Goal: Leave review/rating: Leave review/rating

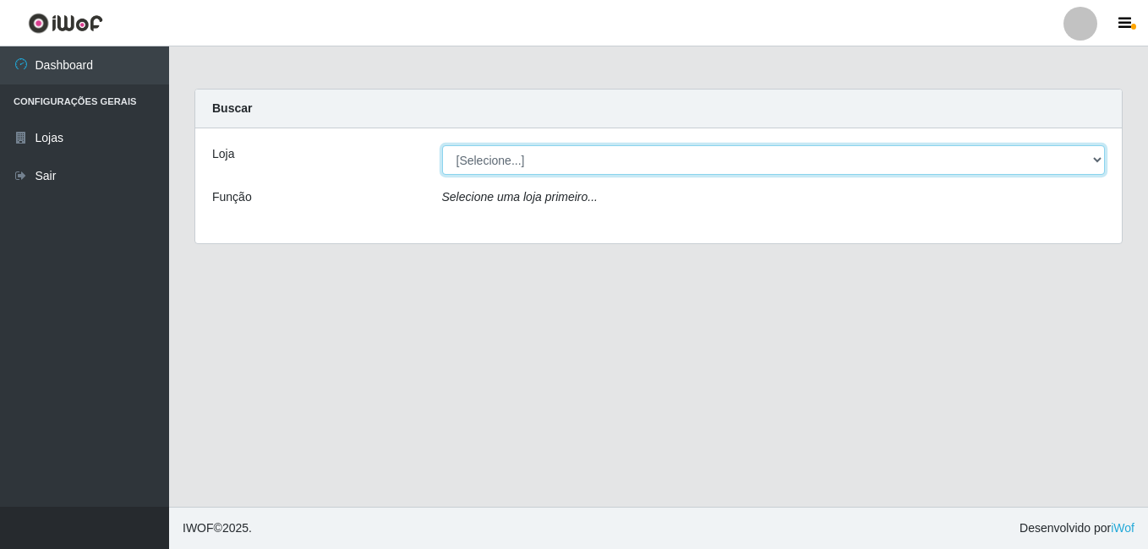
click at [630, 162] on select "[Selecione...] Bemais Supermercados - B7 Oitizeiro" at bounding box center [774, 160] width 664 height 30
select select "411"
click at [442, 145] on select "[Selecione...] Bemais Supermercados - B7 Oitizeiro" at bounding box center [774, 160] width 664 height 30
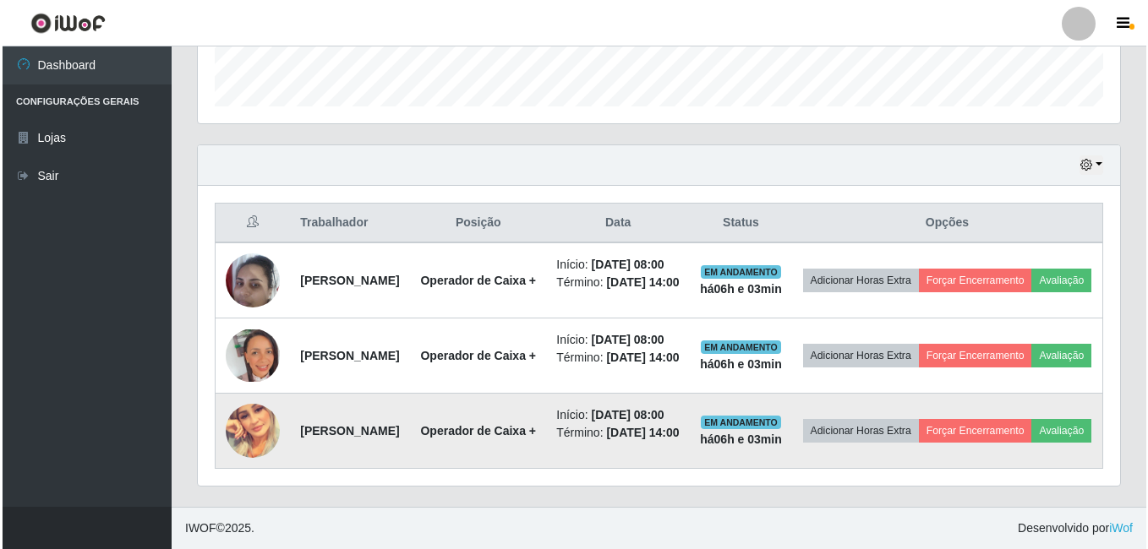
scroll to position [589, 0]
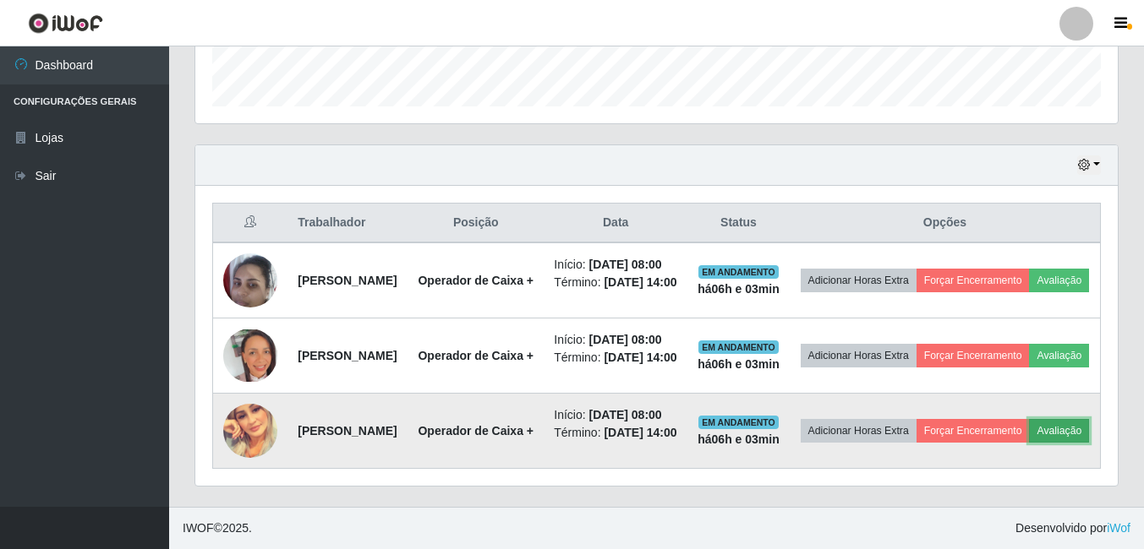
click at [1029, 432] on button "Avaliação" at bounding box center [1059, 431] width 60 height 24
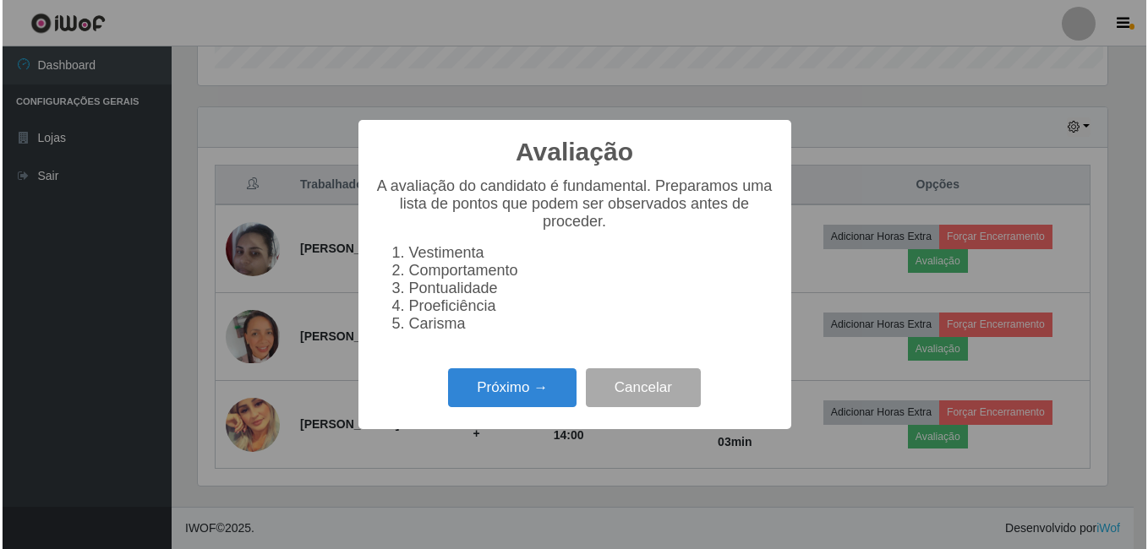
scroll to position [351, 914]
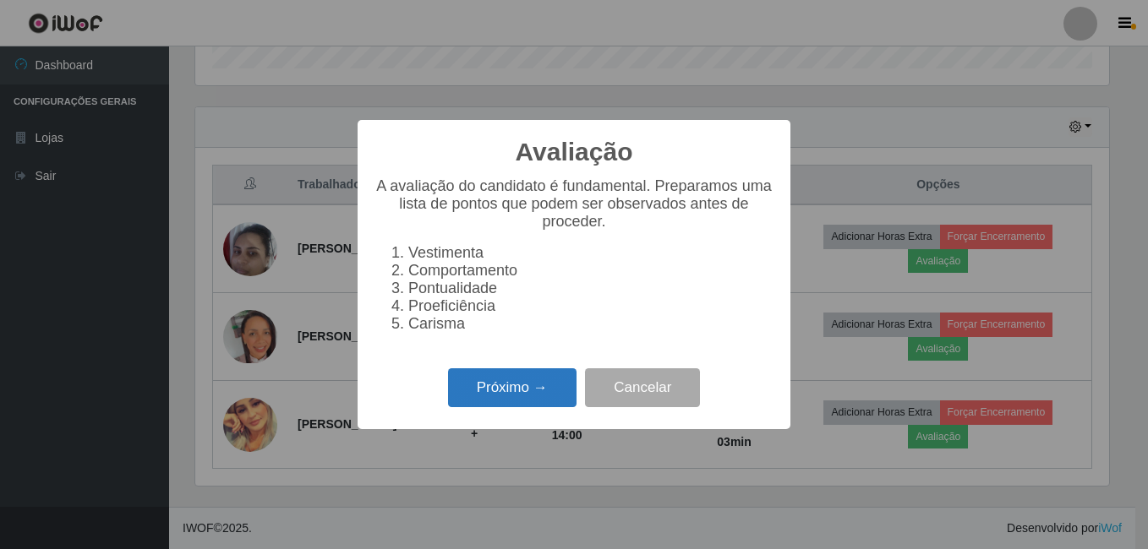
click at [483, 392] on button "Próximo →" at bounding box center [512, 389] width 128 height 40
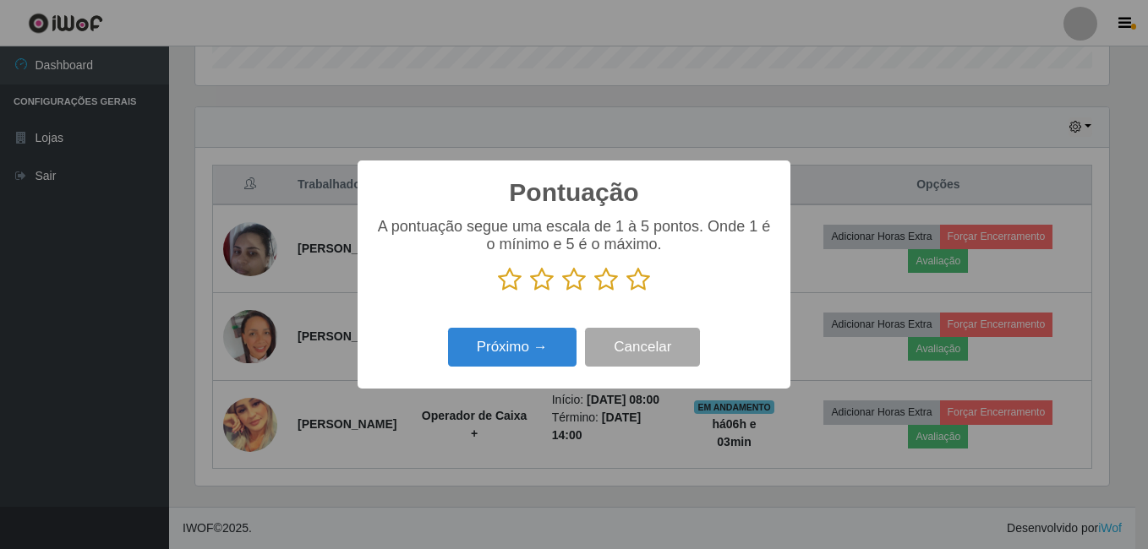
click at [638, 287] on icon at bounding box center [638, 279] width 24 height 25
click at [626, 292] on input "radio" at bounding box center [626, 292] width 0 height 0
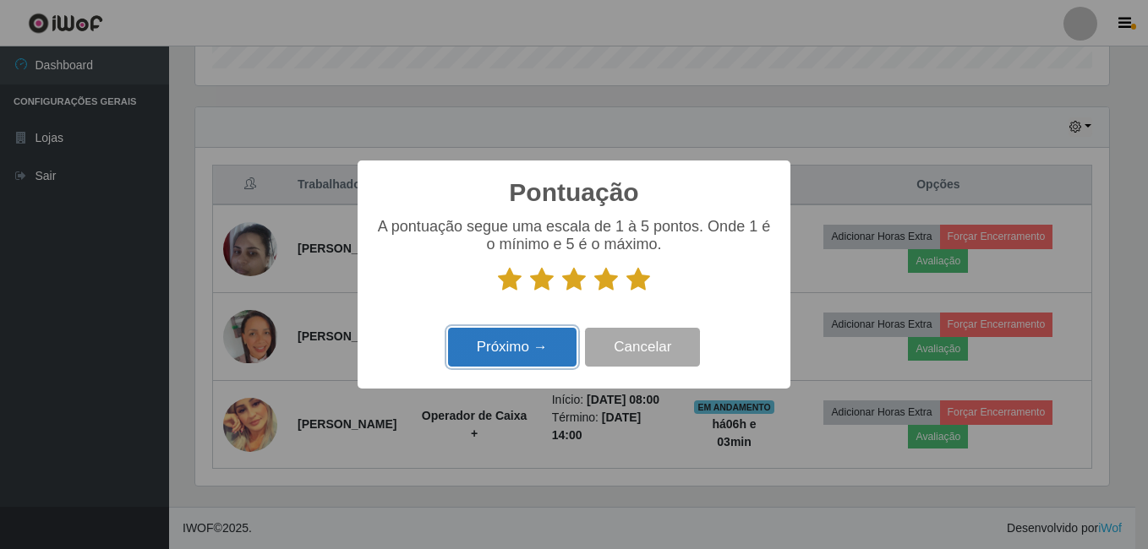
click at [491, 360] on button "Próximo →" at bounding box center [512, 348] width 128 height 40
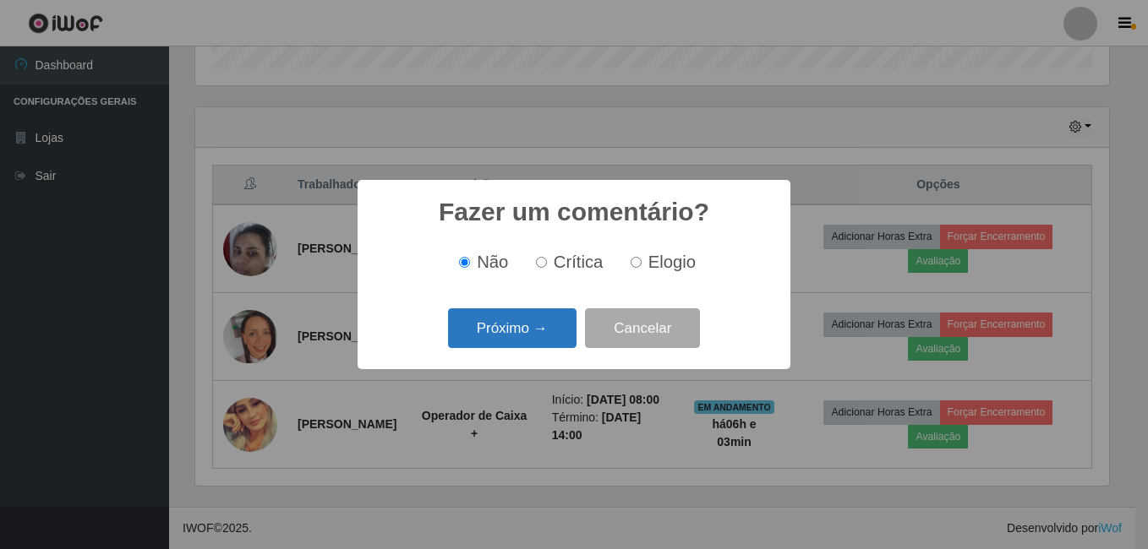
click at [527, 334] on button "Próximo →" at bounding box center [512, 329] width 128 height 40
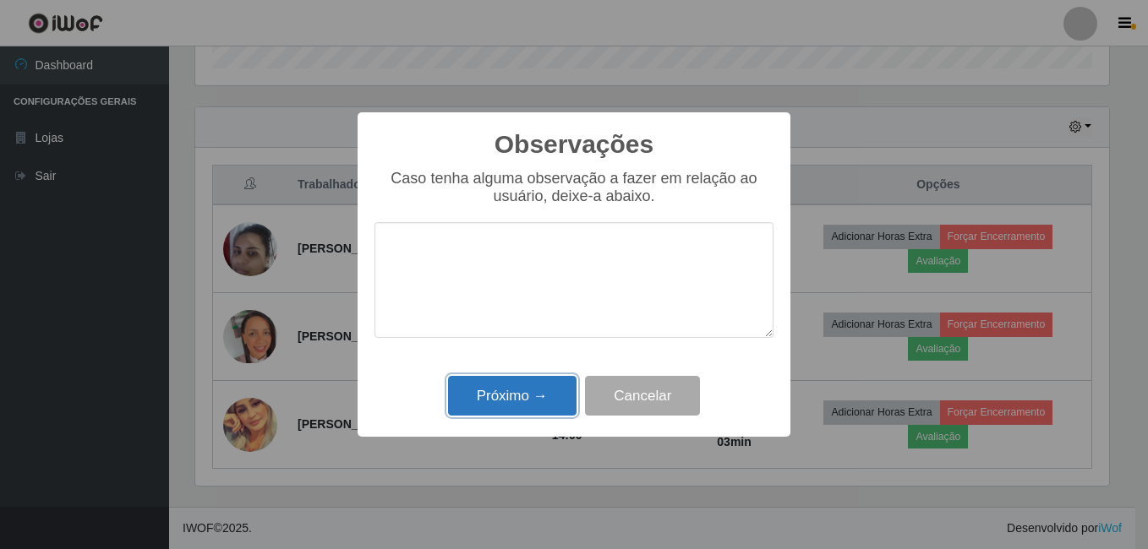
click at [523, 408] on button "Próximo →" at bounding box center [512, 396] width 128 height 40
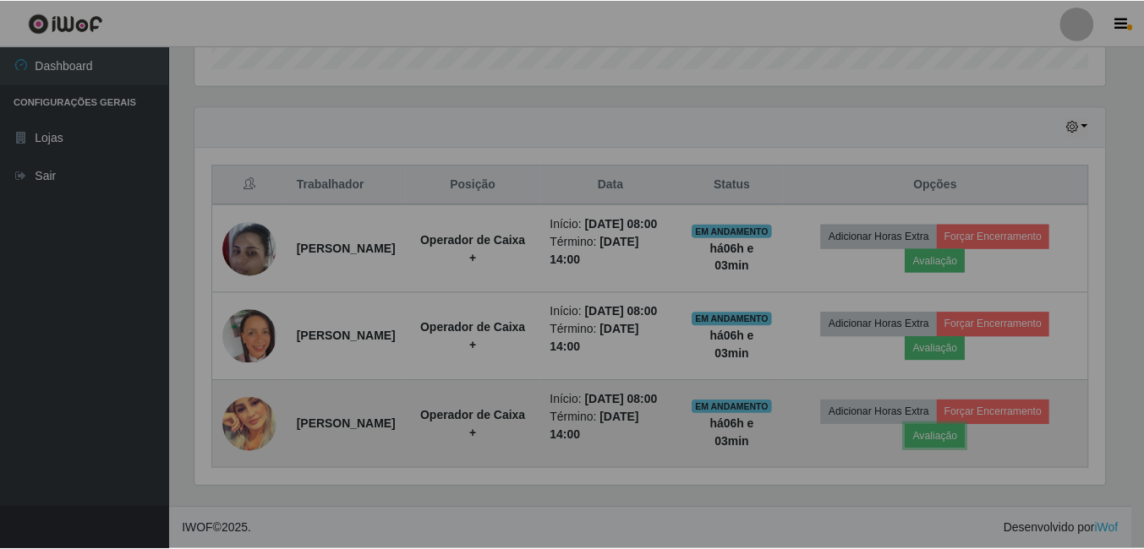
scroll to position [351, 922]
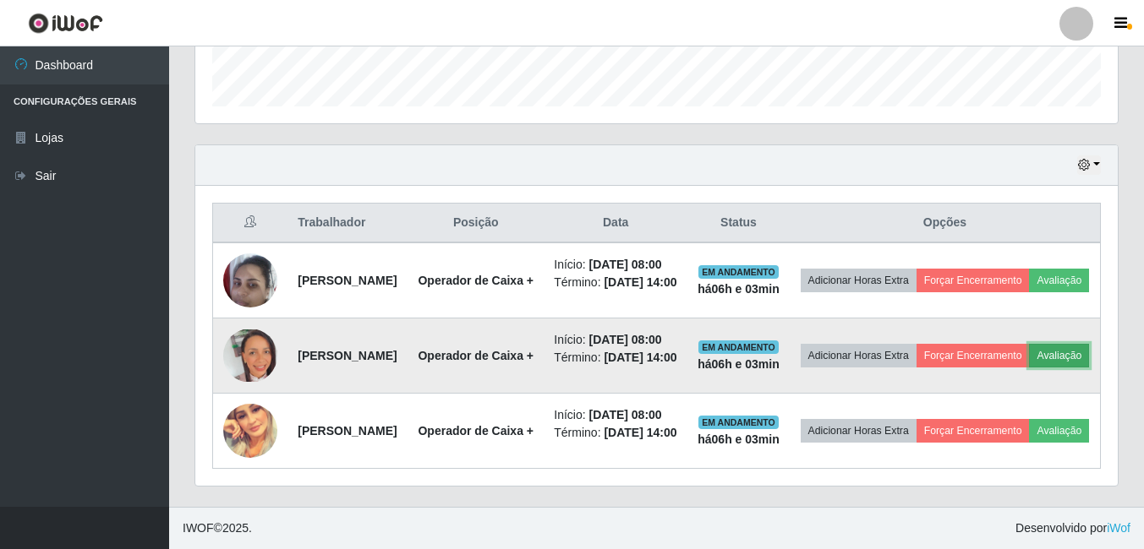
click at [1029, 344] on button "Avaliação" at bounding box center [1059, 356] width 60 height 24
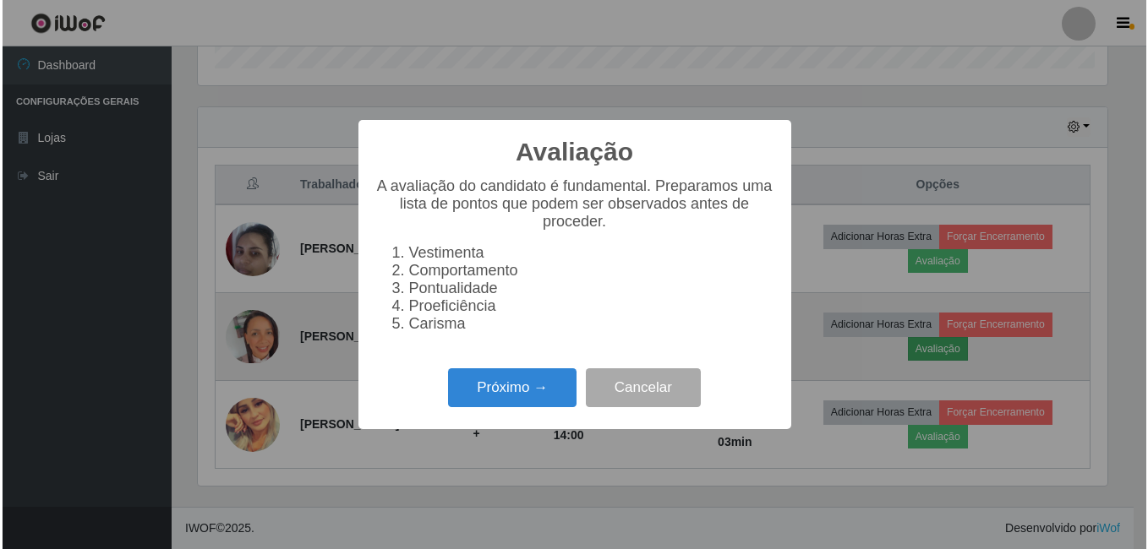
scroll to position [351, 914]
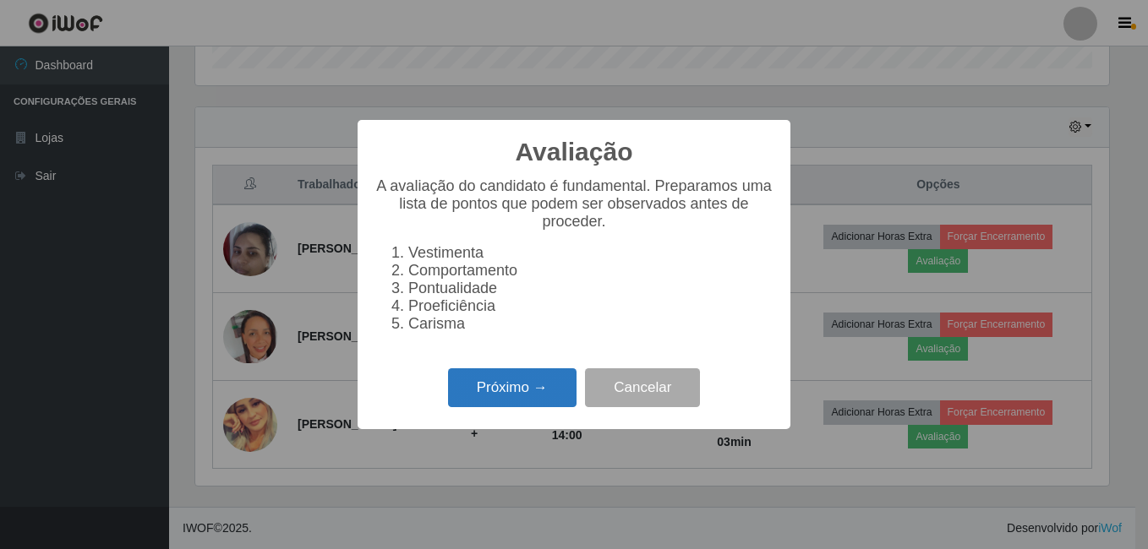
click at [513, 398] on button "Próximo →" at bounding box center [512, 389] width 128 height 40
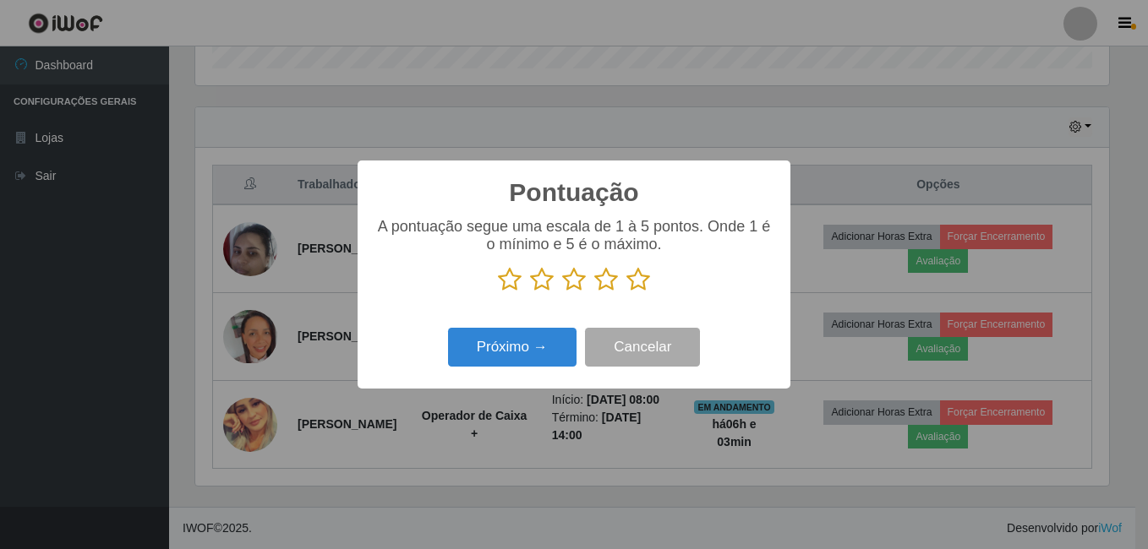
click at [640, 275] on icon at bounding box center [638, 279] width 24 height 25
click at [626, 292] on input "radio" at bounding box center [626, 292] width 0 height 0
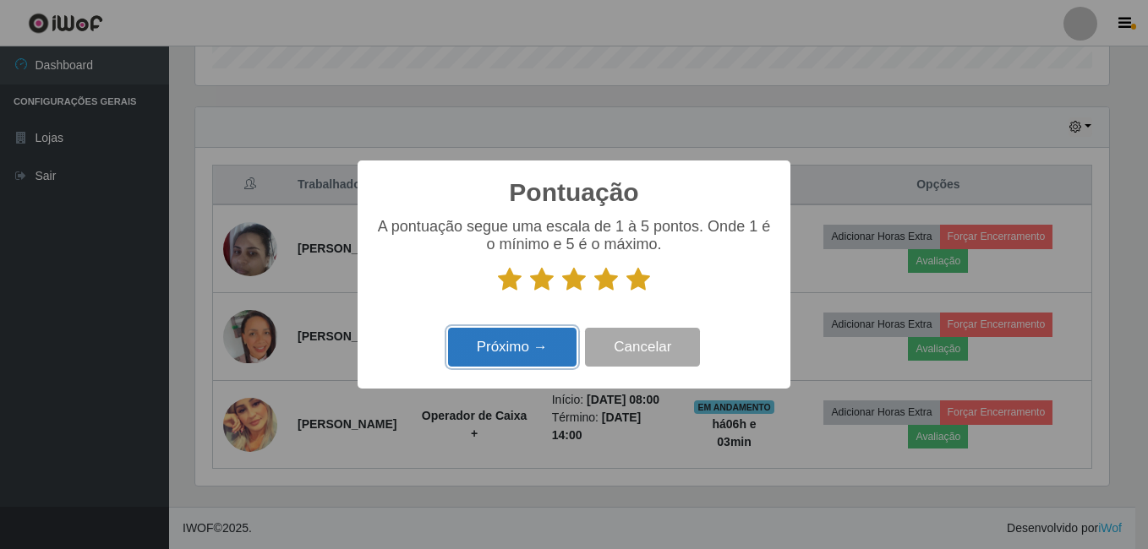
click at [499, 349] on button "Próximo →" at bounding box center [512, 348] width 128 height 40
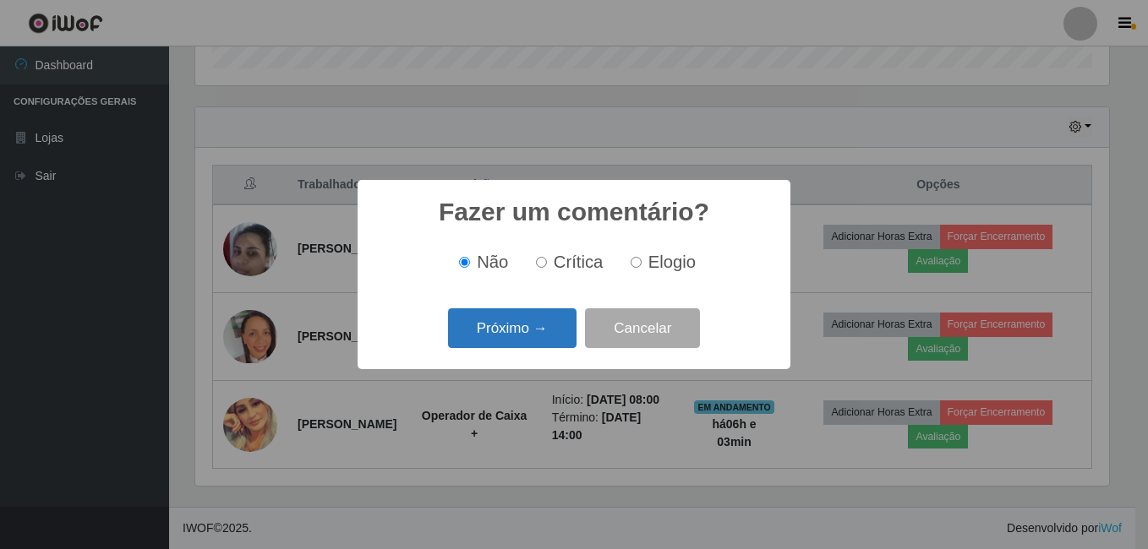
click at [515, 337] on button "Próximo →" at bounding box center [512, 329] width 128 height 40
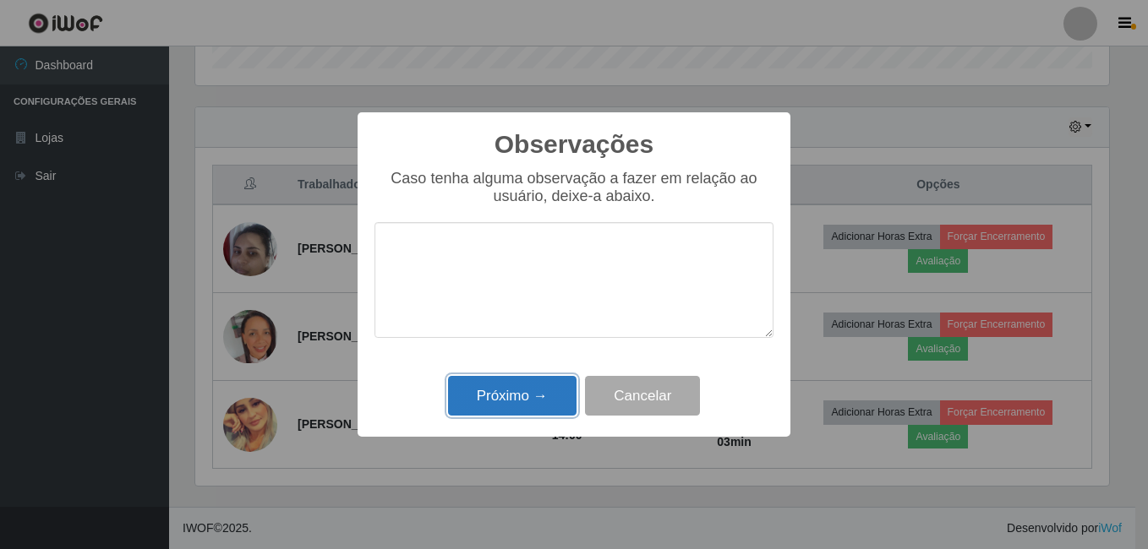
drag, startPoint x: 511, startPoint y: 411, endPoint x: 554, endPoint y: 386, distance: 48.9
click at [516, 407] on button "Próximo →" at bounding box center [512, 396] width 128 height 40
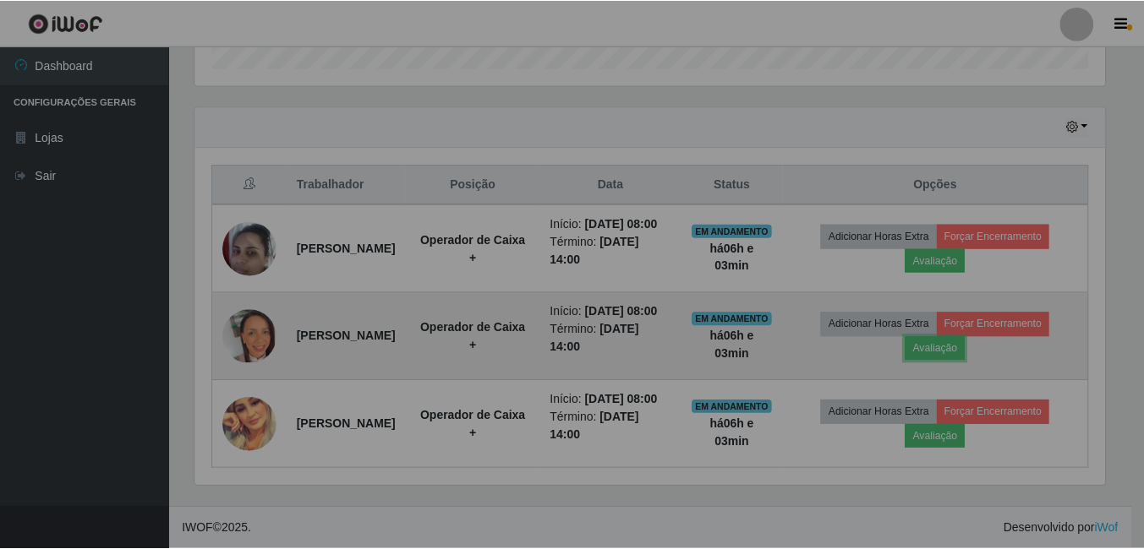
scroll to position [351, 922]
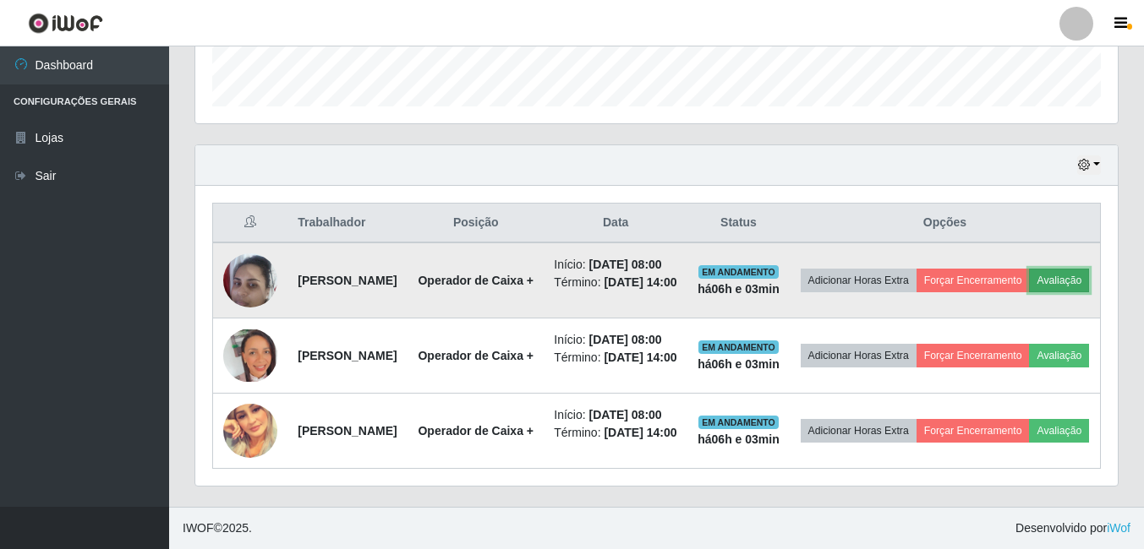
click at [1029, 269] on button "Avaliação" at bounding box center [1059, 281] width 60 height 24
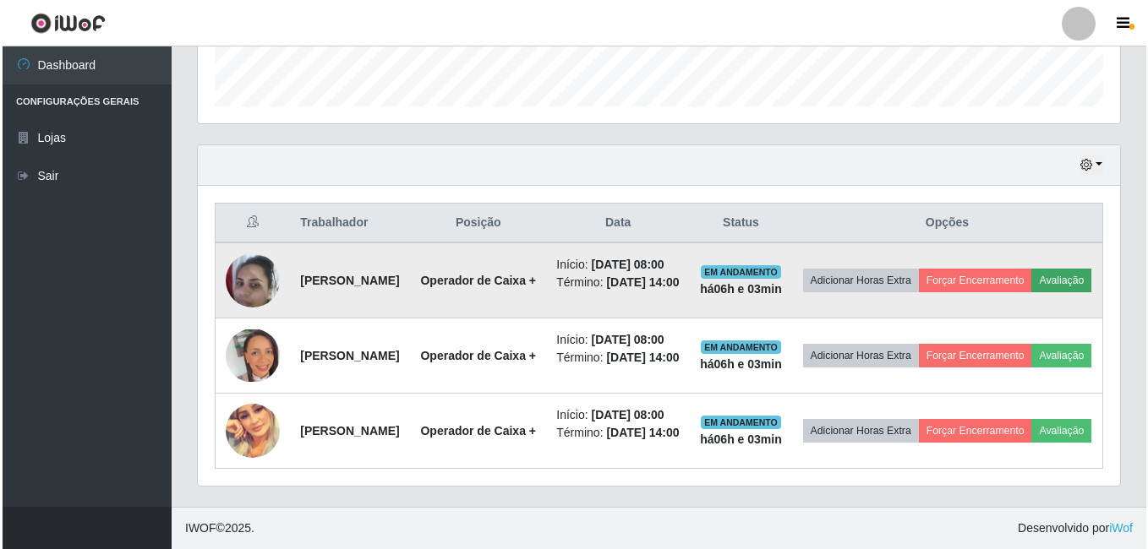
scroll to position [351, 914]
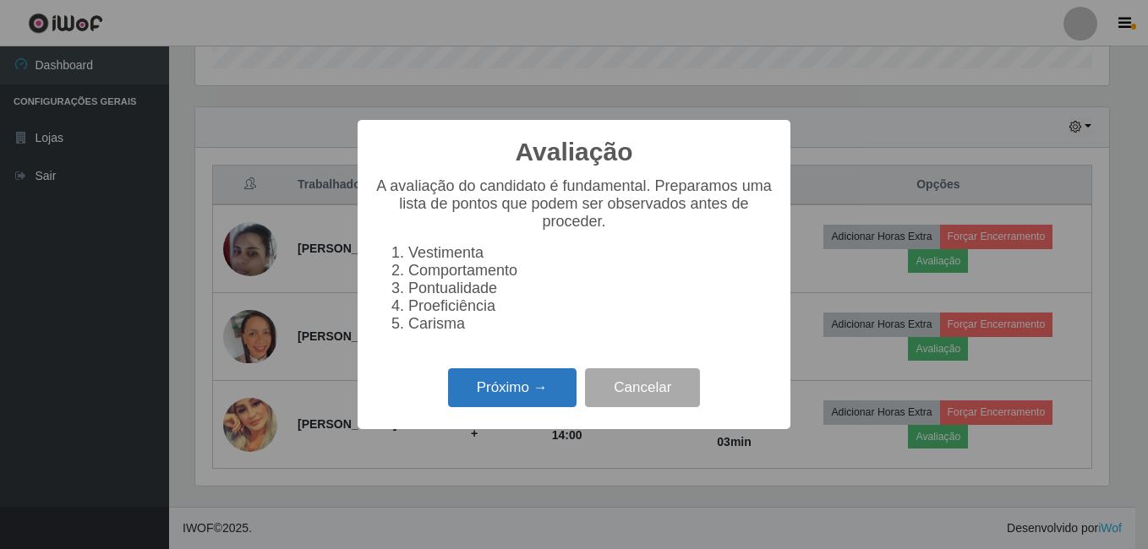
click at [518, 394] on button "Próximo →" at bounding box center [512, 389] width 128 height 40
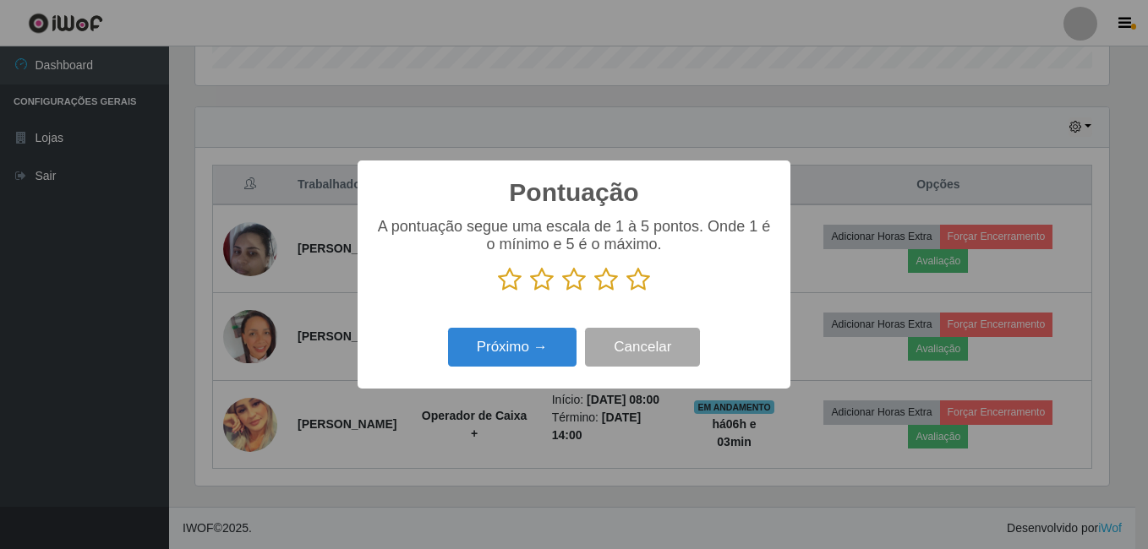
drag, startPoint x: 636, startPoint y: 282, endPoint x: 631, endPoint y: 290, distance: 9.1
click at [636, 282] on icon at bounding box center [638, 279] width 24 height 25
click at [626, 292] on input "radio" at bounding box center [626, 292] width 0 height 0
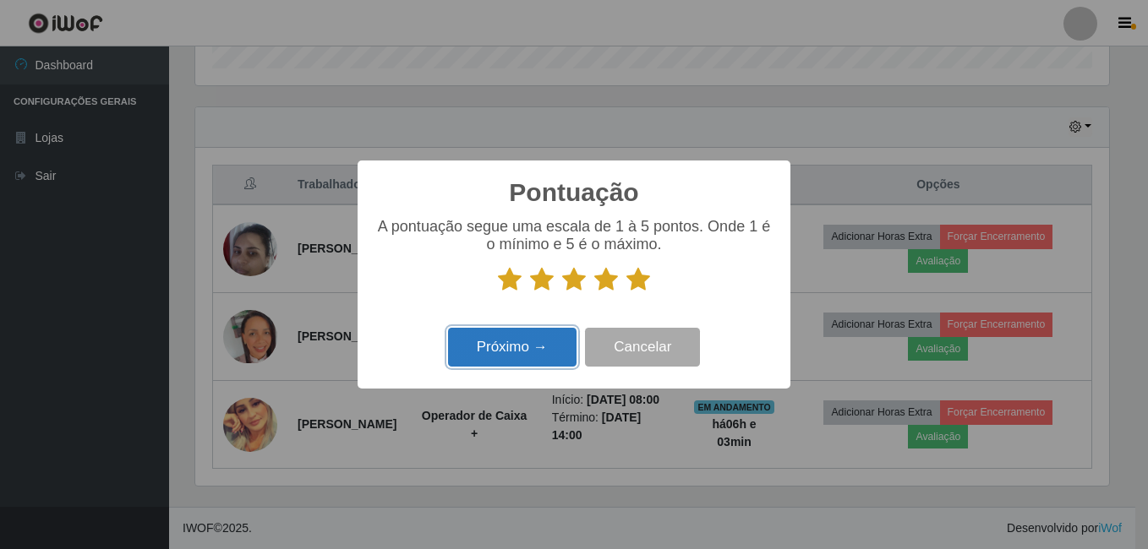
click at [520, 344] on button "Próximo →" at bounding box center [512, 348] width 128 height 40
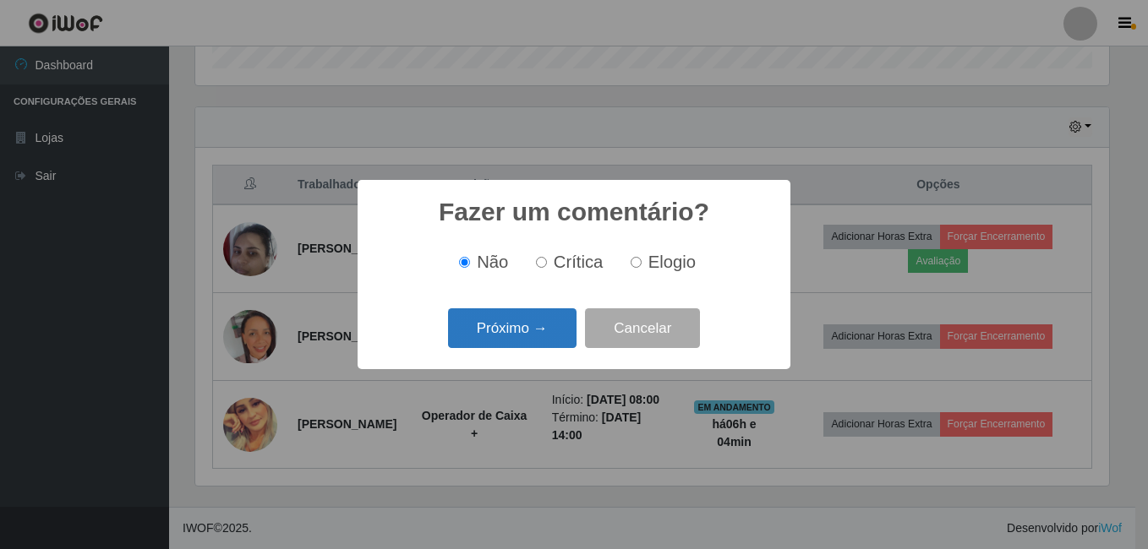
click at [522, 325] on button "Próximo →" at bounding box center [512, 329] width 128 height 40
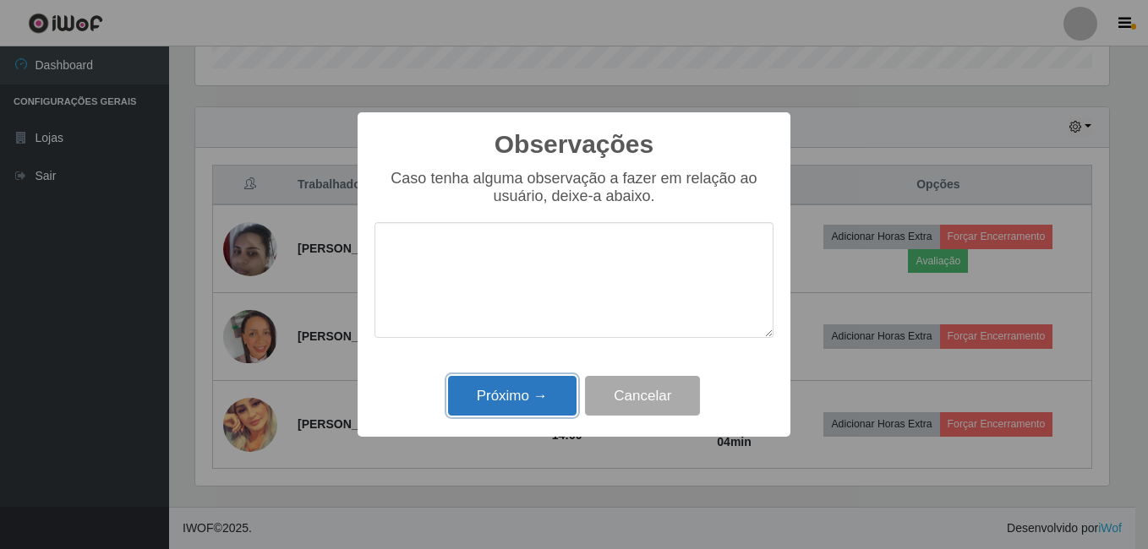
click at [500, 396] on button "Próximo →" at bounding box center [512, 396] width 128 height 40
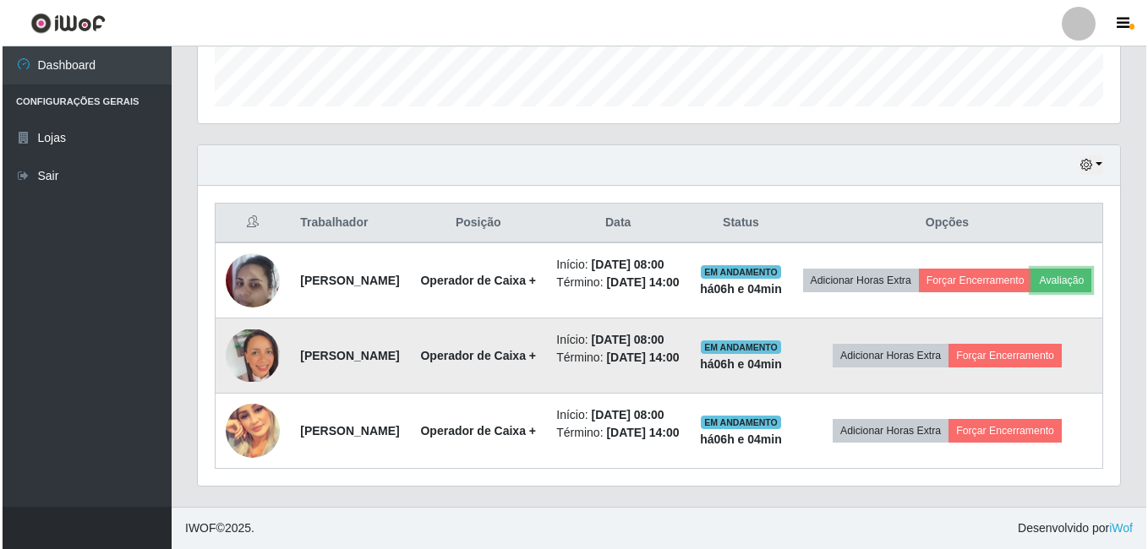
scroll to position [351, 922]
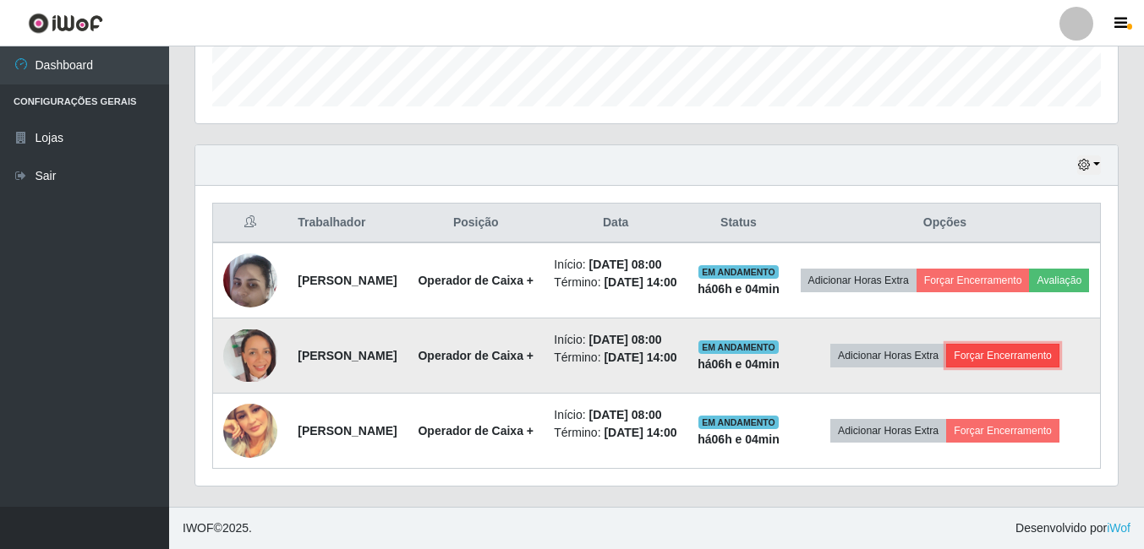
click at [1020, 344] on button "Forçar Encerramento" at bounding box center [1002, 356] width 113 height 24
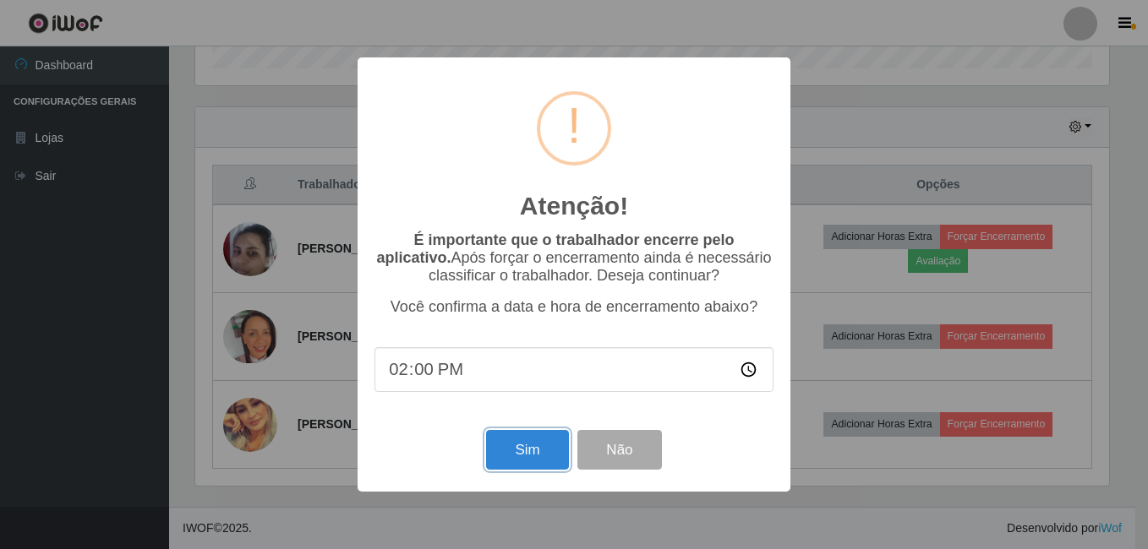
drag, startPoint x: 542, startPoint y: 450, endPoint x: 915, endPoint y: 429, distance: 374.2
click at [542, 451] on button "Sim" at bounding box center [527, 450] width 82 height 40
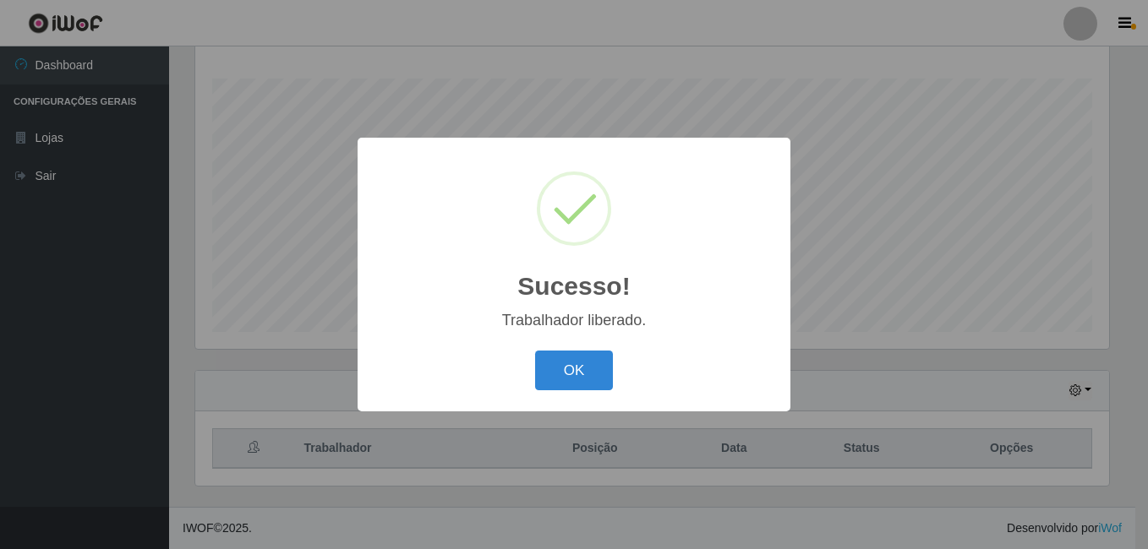
scroll to position [0, 0]
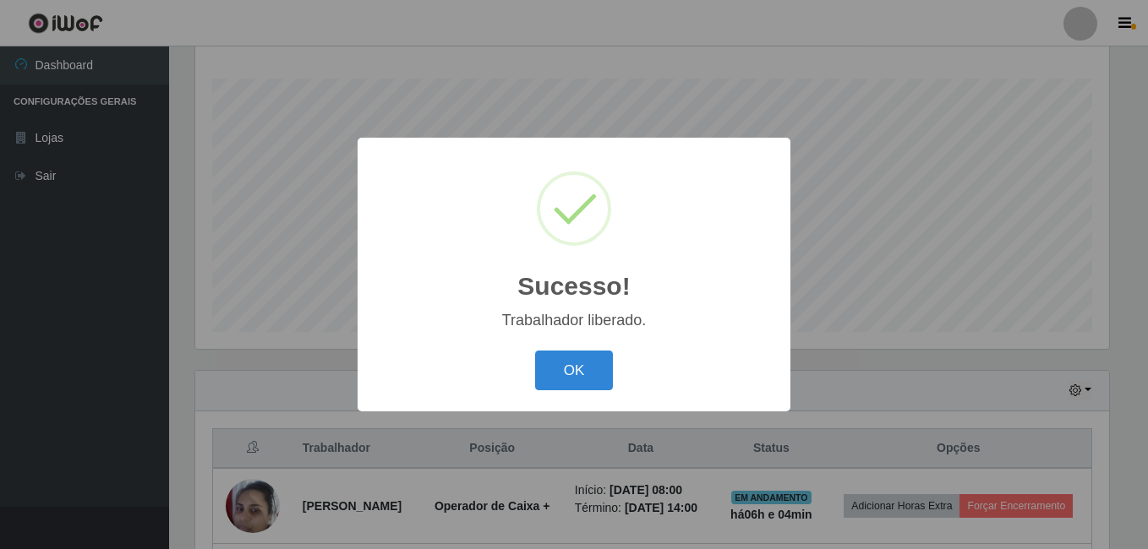
click at [580, 375] on button "OK" at bounding box center [574, 371] width 79 height 40
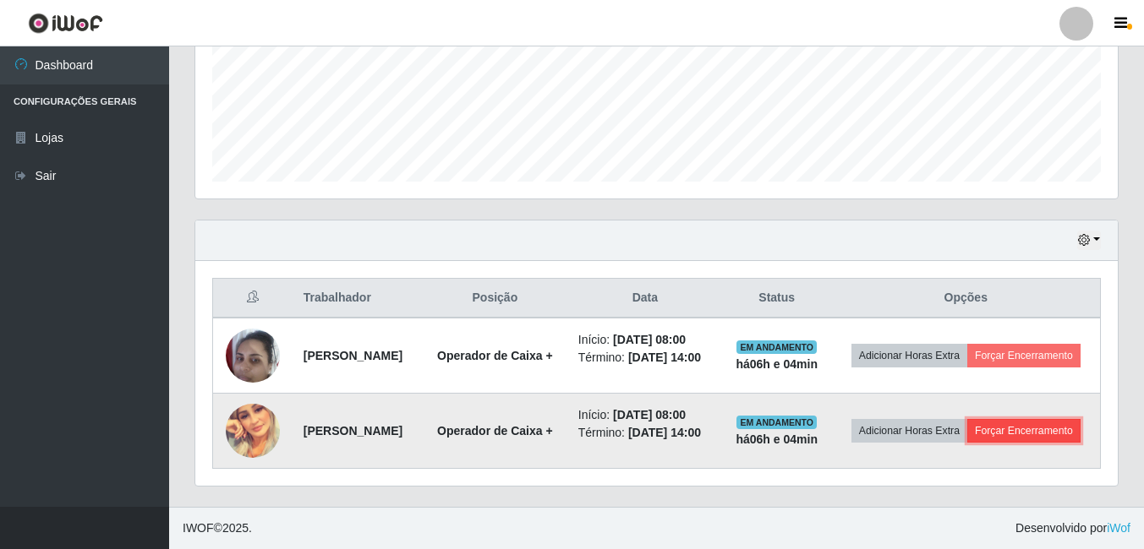
click at [967, 439] on button "Forçar Encerramento" at bounding box center [1023, 431] width 113 height 24
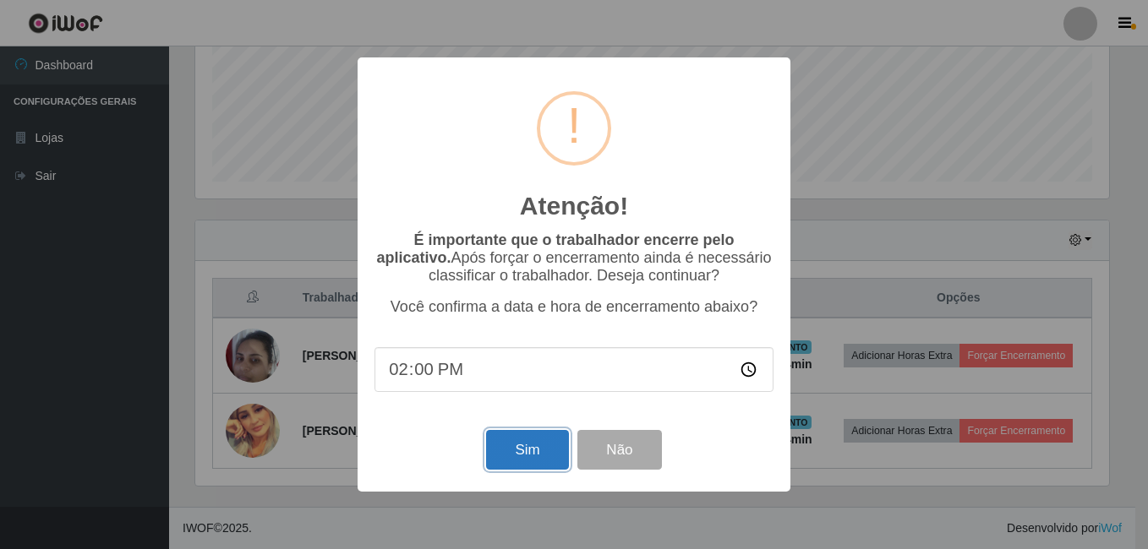
click at [537, 461] on button "Sim" at bounding box center [527, 450] width 82 height 40
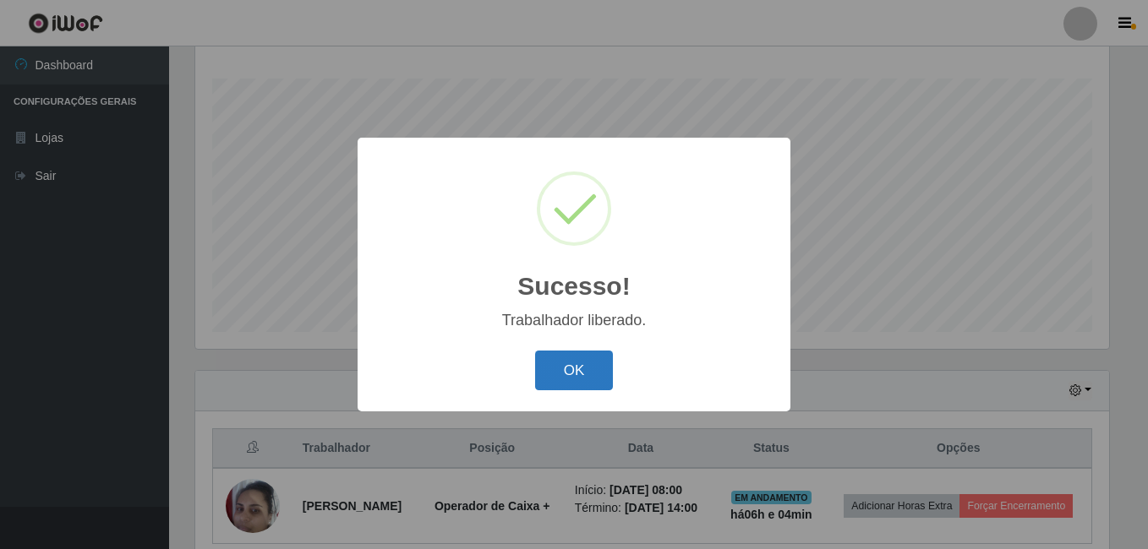
click at [549, 383] on button "OK" at bounding box center [574, 371] width 79 height 40
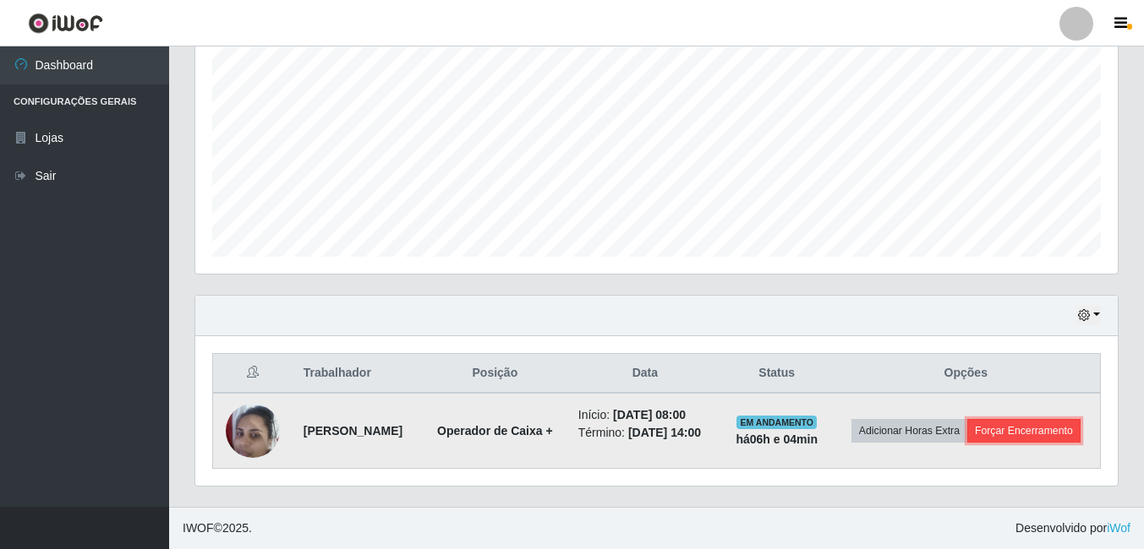
click at [980, 441] on button "Forçar Encerramento" at bounding box center [1023, 431] width 113 height 24
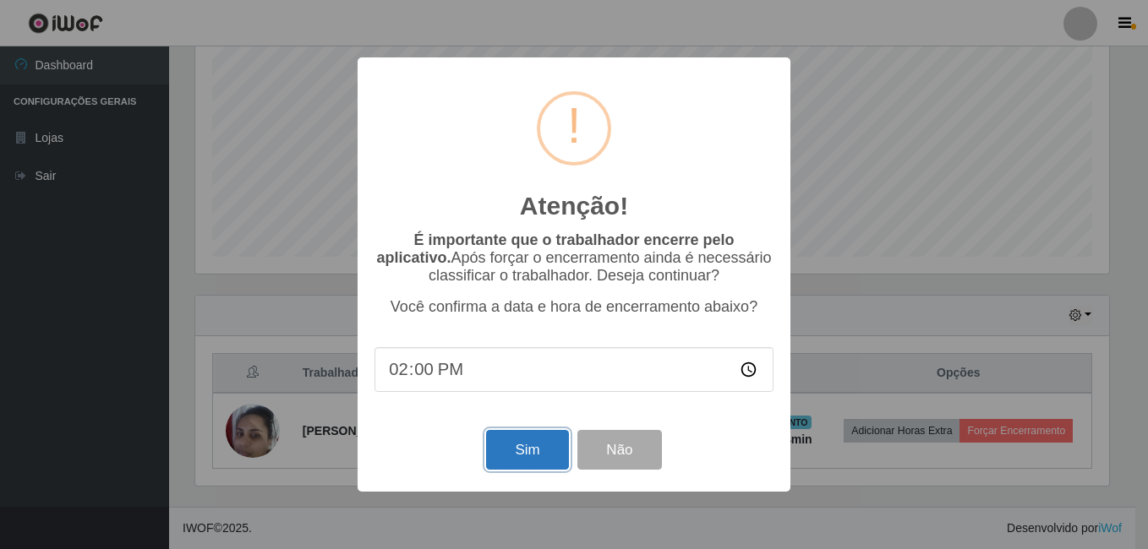
click at [514, 456] on button "Sim" at bounding box center [527, 450] width 82 height 40
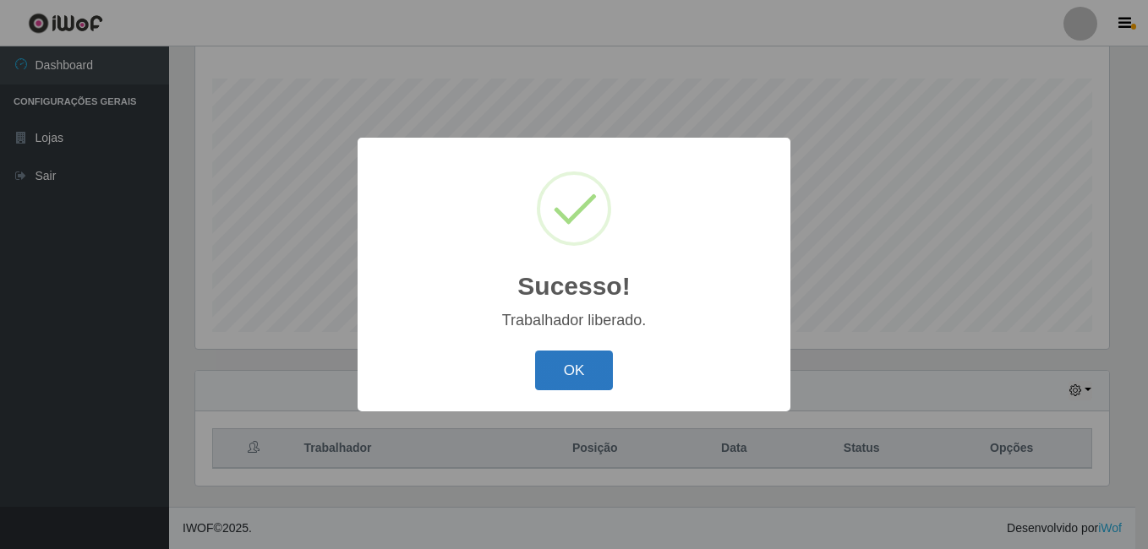
click at [561, 380] on button "OK" at bounding box center [574, 371] width 79 height 40
